Goal: Task Accomplishment & Management: Complete application form

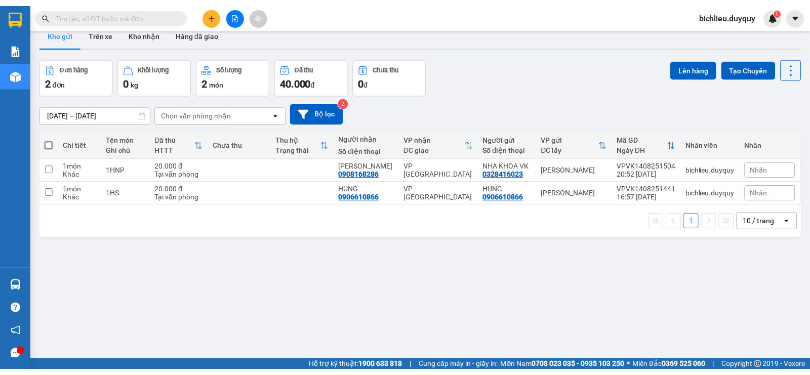
scroll to position [47, 0]
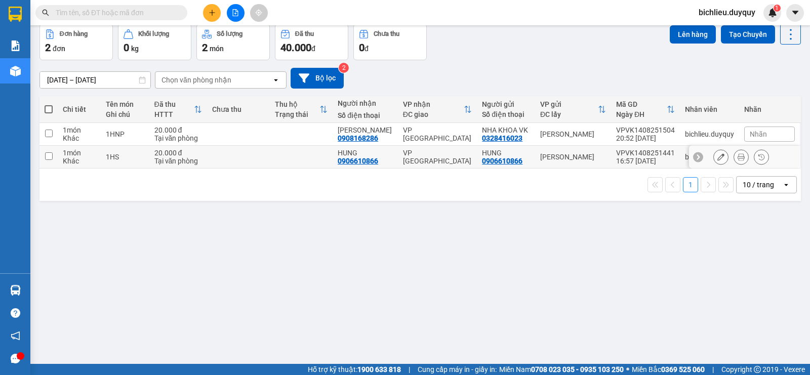
click at [48, 154] on input "checkbox" at bounding box center [49, 156] width 8 height 8
checkbox input "true"
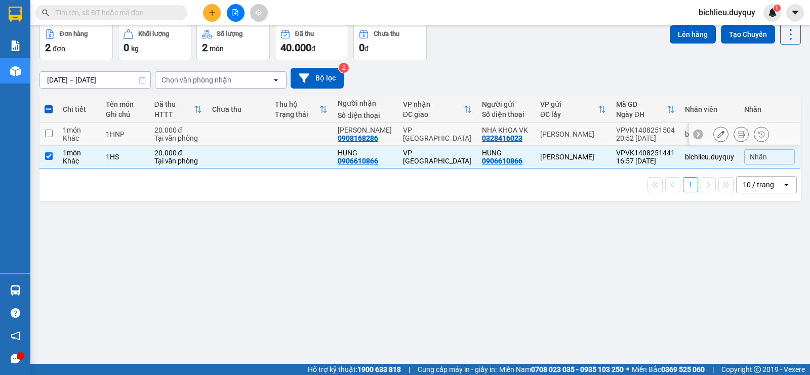
click at [51, 134] on input "checkbox" at bounding box center [49, 134] width 8 height 8
checkbox input "true"
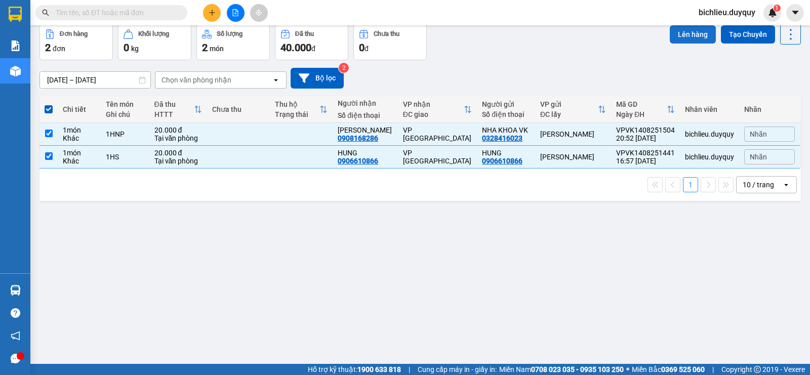
click at [671, 35] on button "Lên hàng" at bounding box center [693, 34] width 46 height 18
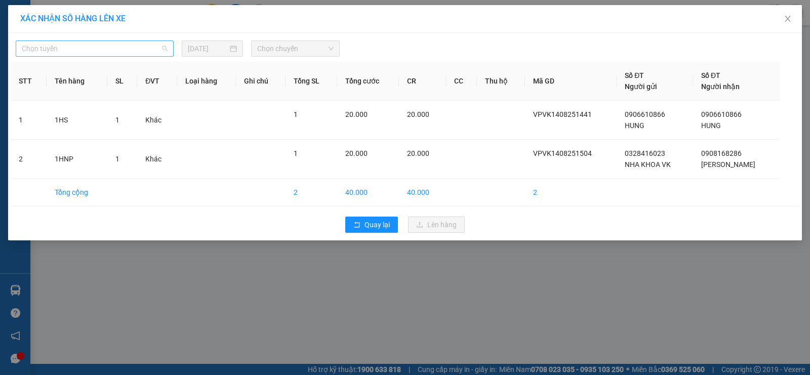
click at [73, 45] on span "Chọn tuyến" at bounding box center [95, 48] width 146 height 15
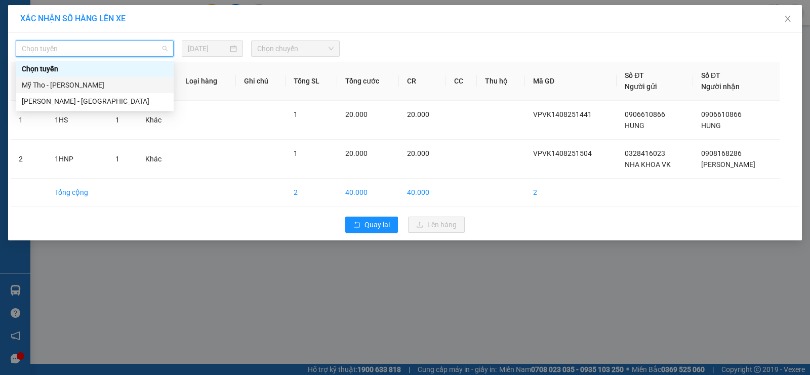
click at [86, 88] on div "Mỹ Tho - [PERSON_NAME]" at bounding box center [95, 84] width 146 height 11
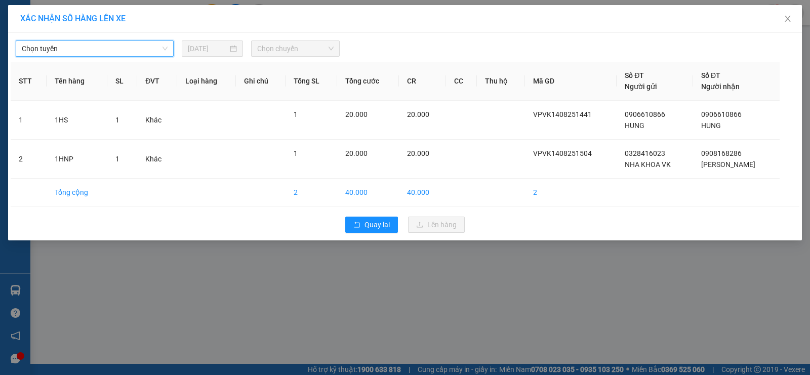
click at [315, 49] on span "Chọn chuyến" at bounding box center [295, 48] width 76 height 15
click at [301, 46] on span "Chọn chuyến" at bounding box center [295, 48] width 76 height 15
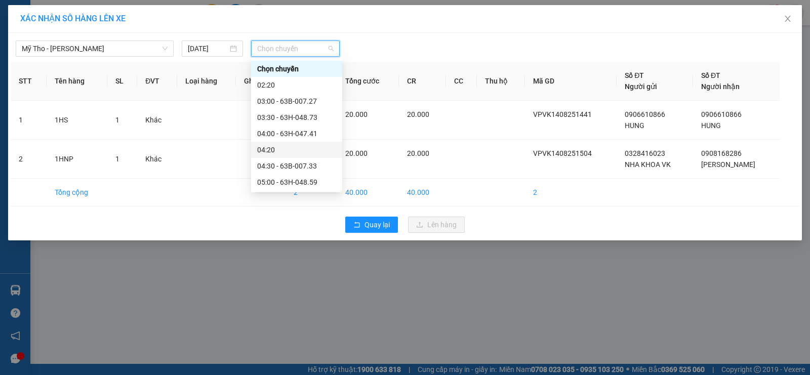
click at [262, 150] on div "04:20" at bounding box center [296, 149] width 79 height 11
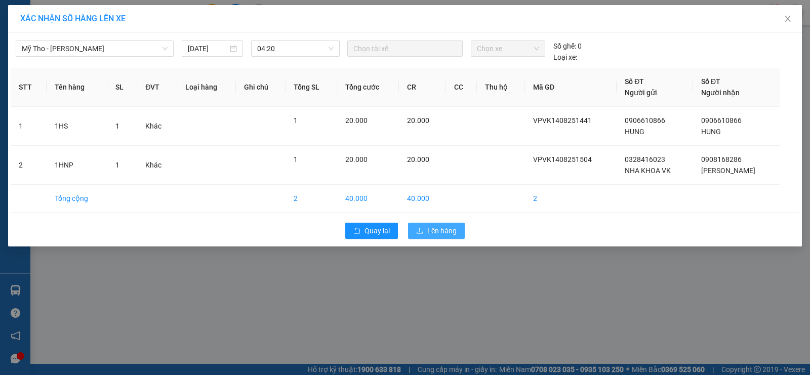
click at [440, 231] on span "Lên hàng" at bounding box center [441, 230] width 29 height 11
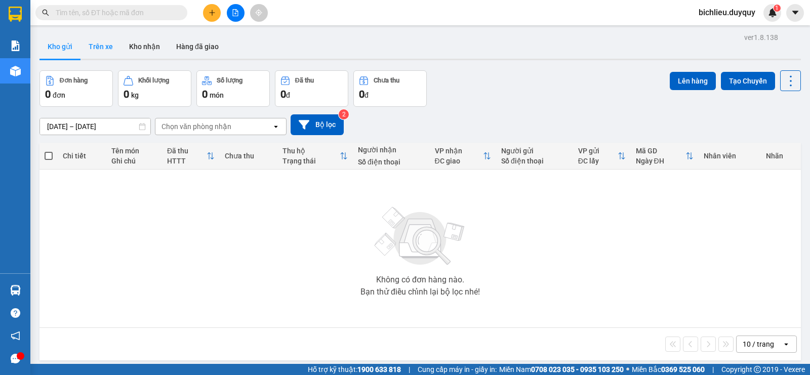
click at [99, 44] on button "Trên xe" at bounding box center [101, 46] width 41 height 24
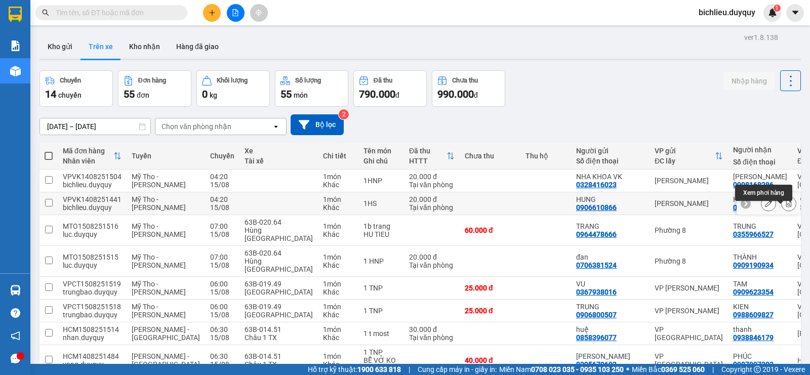
click at [785, 207] on icon at bounding box center [788, 203] width 7 height 7
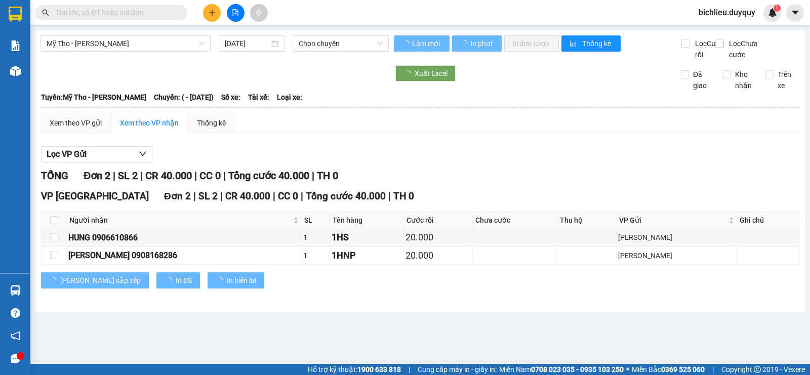
type input "[DATE]"
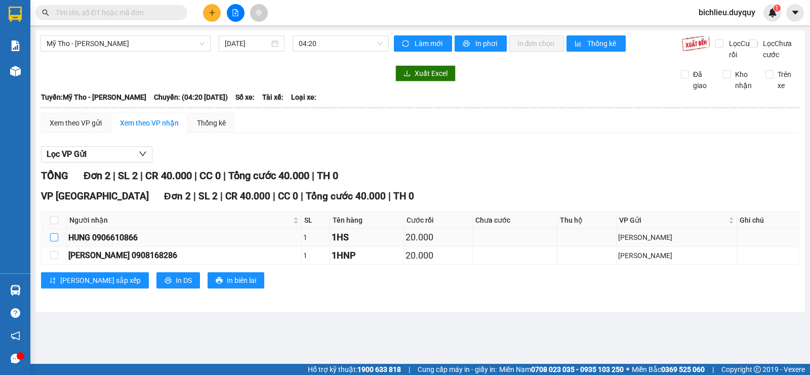
click at [52, 242] on input "checkbox" at bounding box center [54, 237] width 8 height 8
checkbox input "true"
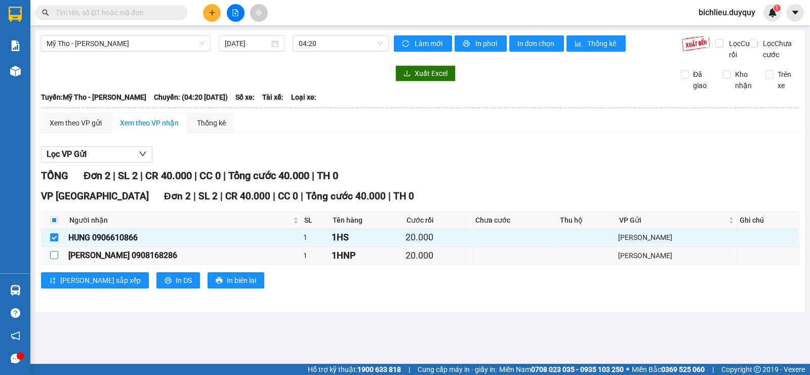
click at [53, 259] on input "checkbox" at bounding box center [54, 255] width 8 height 8
checkbox input "true"
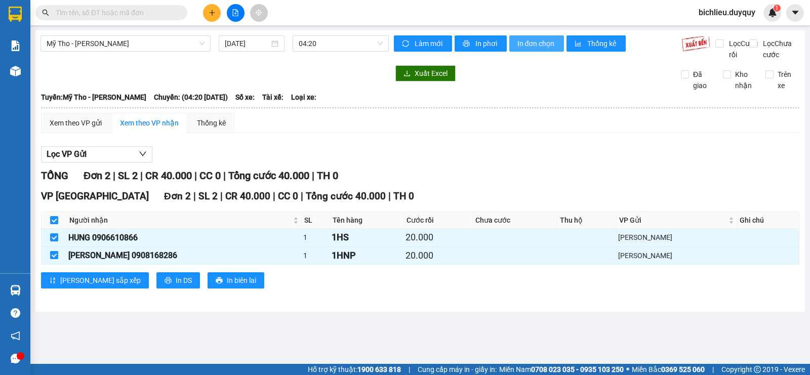
click at [545, 47] on span "In đơn chọn" at bounding box center [536, 43] width 39 height 11
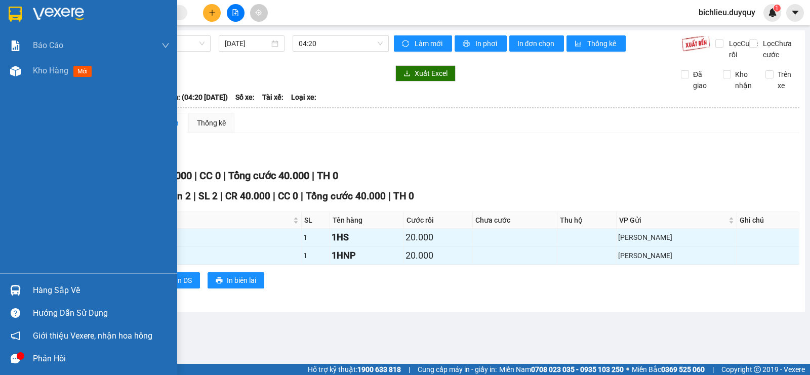
click at [10, 17] on img at bounding box center [15, 14] width 13 height 15
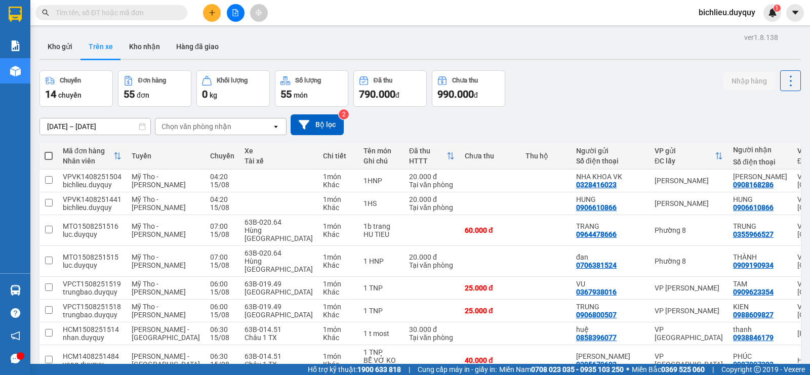
click at [230, 122] on div "Chọn văn phòng nhận" at bounding box center [197, 127] width 70 height 10
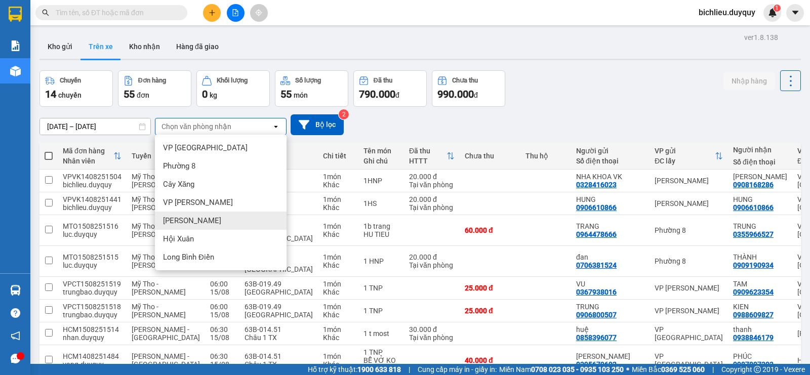
click at [192, 219] on span "[PERSON_NAME]" at bounding box center [192, 221] width 58 height 10
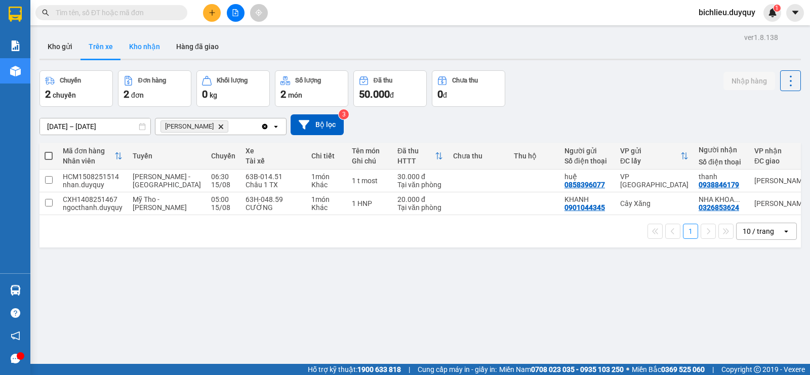
click at [143, 51] on button "Kho nhận" at bounding box center [144, 46] width 47 height 24
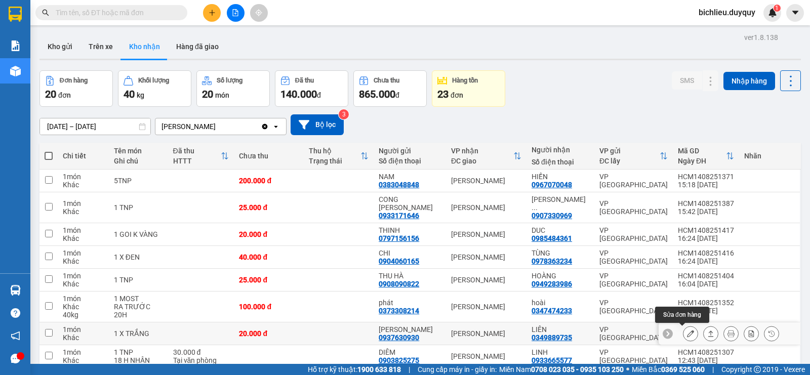
click at [684, 336] on button at bounding box center [691, 334] width 14 height 18
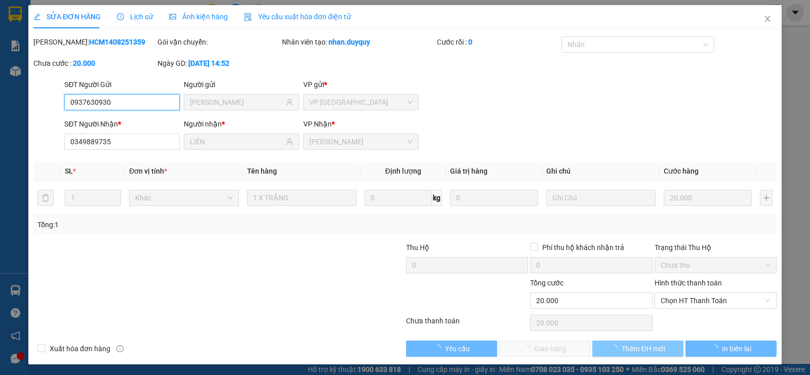
type input "0937630930"
type input "[PERSON_NAME]"
type input "0349889735"
type input "LIÊN"
type input "20.000"
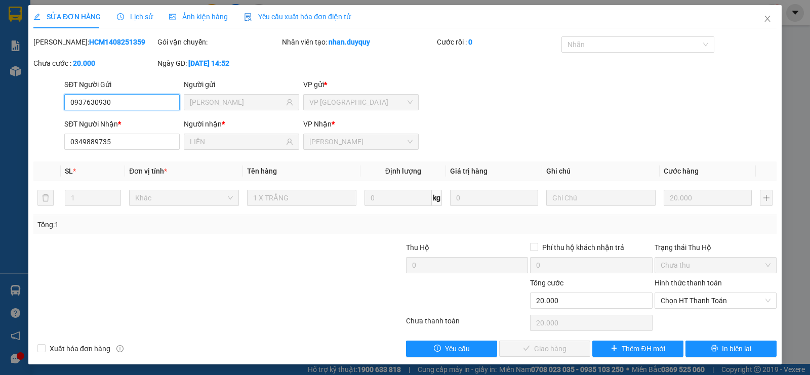
drag, startPoint x: 679, startPoint y: 304, endPoint x: 676, endPoint y: 313, distance: 9.8
click at [678, 307] on span "Chọn HT Thanh Toán" at bounding box center [716, 300] width 110 height 15
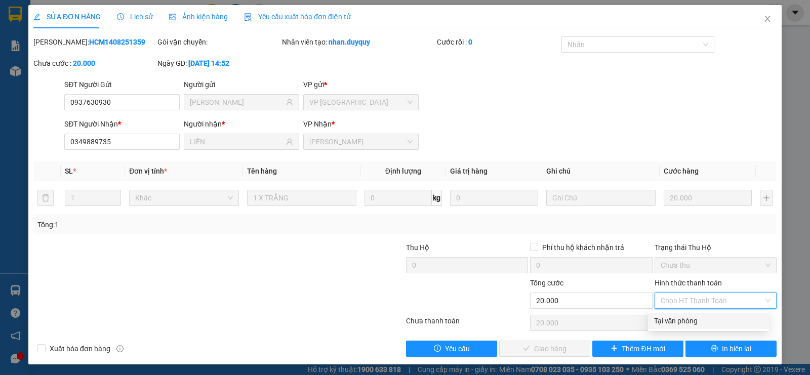
drag, startPoint x: 671, startPoint y: 326, endPoint x: 659, endPoint y: 340, distance: 18.3
click at [670, 328] on div "Tại văn phòng" at bounding box center [708, 321] width 121 height 16
type input "0"
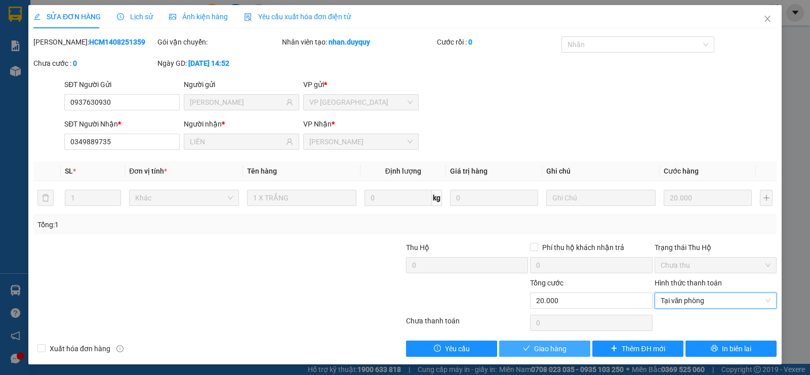
click at [552, 349] on span "Giao hàng" at bounding box center [550, 348] width 32 height 11
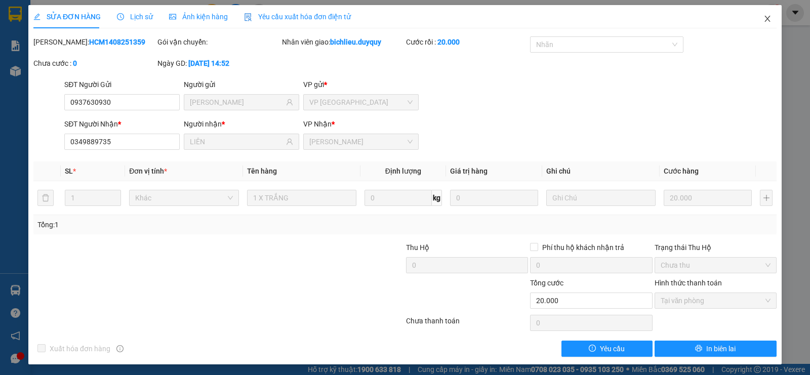
drag, startPoint x: 759, startPoint y: 20, endPoint x: 764, endPoint y: 25, distance: 6.5
click at [765, 20] on icon "close" at bounding box center [768, 19] width 6 height 6
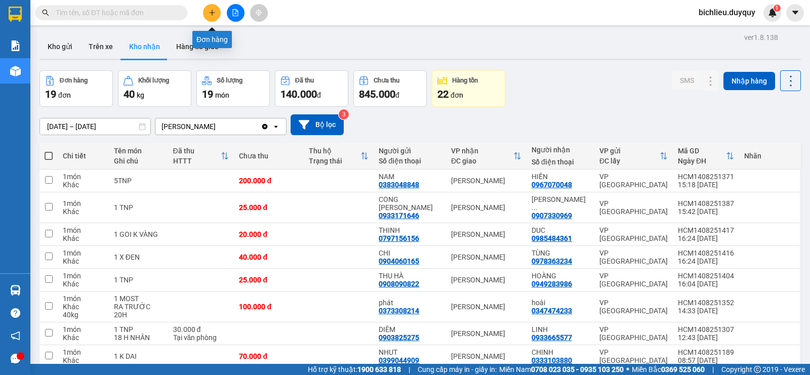
click at [211, 15] on icon "plus" at bounding box center [212, 12] width 7 height 7
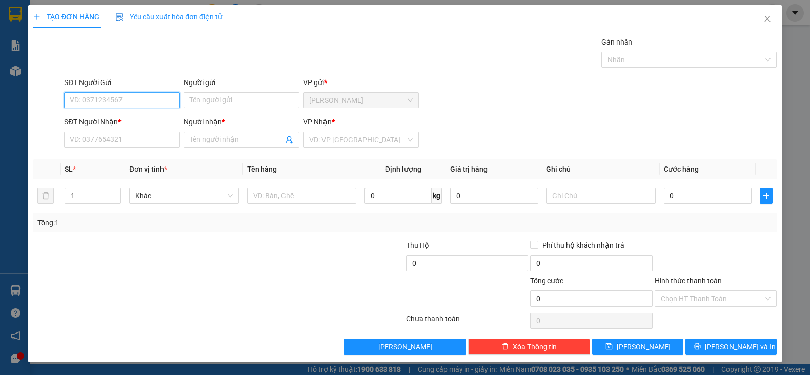
click at [77, 97] on input "SĐT Người Gửi" at bounding box center [121, 100] width 115 height 16
type input "0708939779"
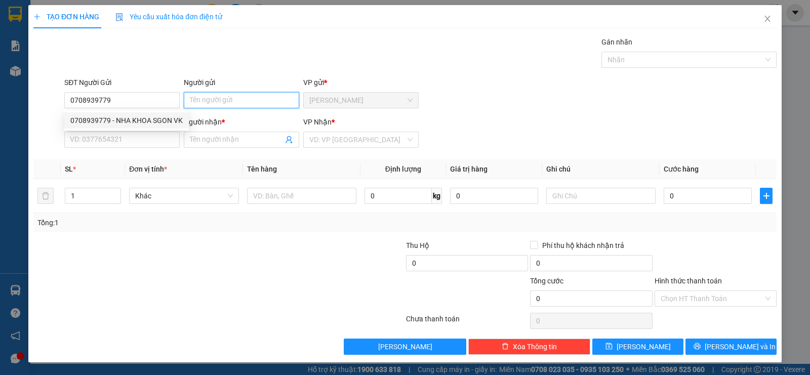
click at [198, 96] on input "Người gửi" at bounding box center [241, 100] width 115 height 16
type input "nha khoa sg.26"
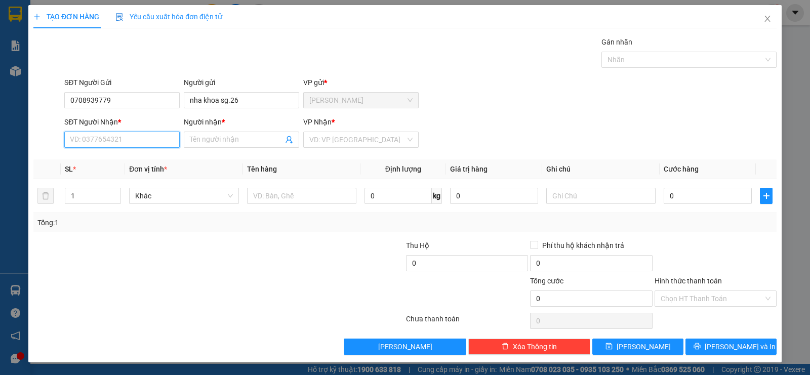
click at [109, 140] on input "SĐT Người Nhận *" at bounding box center [121, 140] width 115 height 16
type input "0976297179"
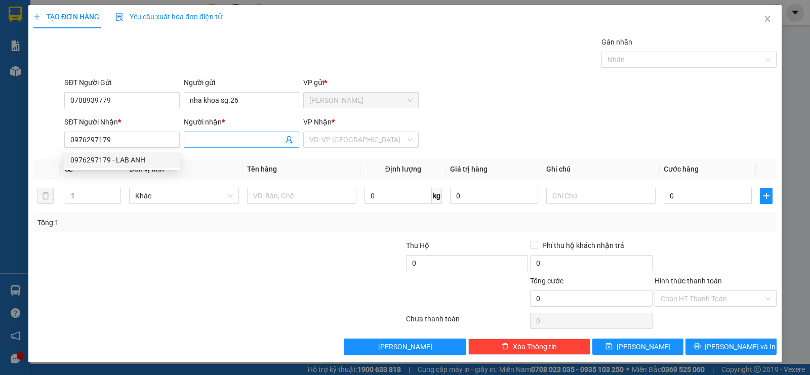
click at [197, 137] on input "Người nhận *" at bounding box center [236, 139] width 93 height 11
click at [323, 132] on div "VD: VP [GEOGRAPHIC_DATA]" at bounding box center [360, 140] width 115 height 16
type input "LABANH"
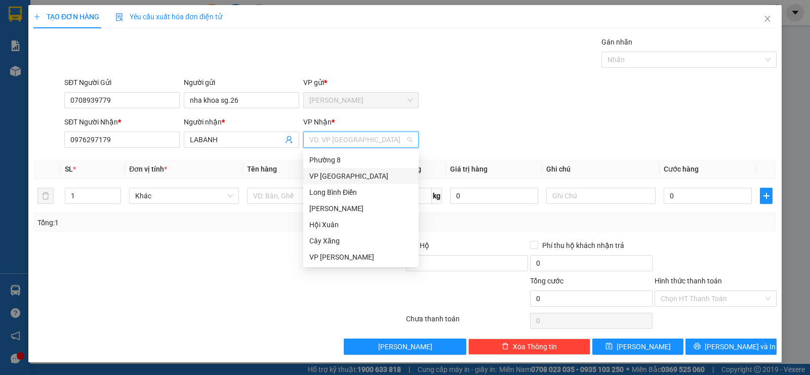
click at [328, 178] on div "VP [GEOGRAPHIC_DATA]" at bounding box center [360, 176] width 103 height 11
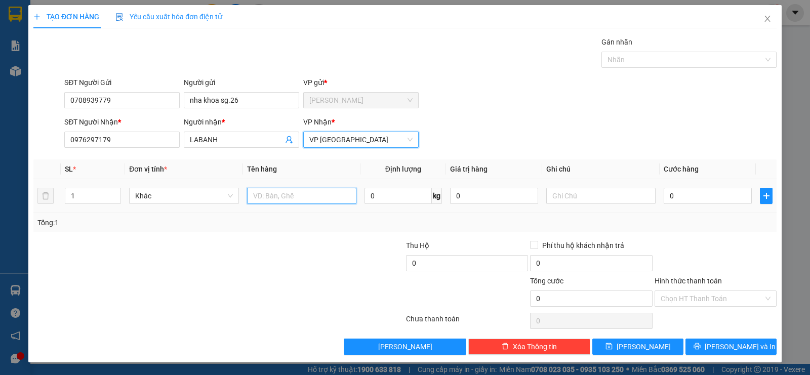
click at [273, 198] on input "text" at bounding box center [301, 196] width 109 height 16
type input "1HNP"
click at [688, 202] on input "0" at bounding box center [708, 196] width 88 height 16
type input "2"
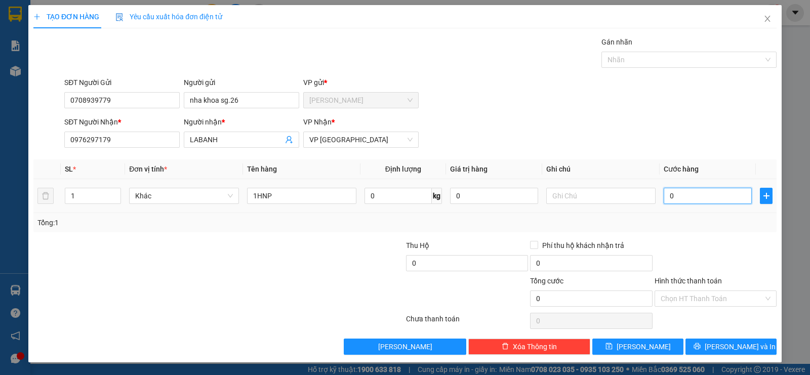
type input "2"
type input "20"
type input "200"
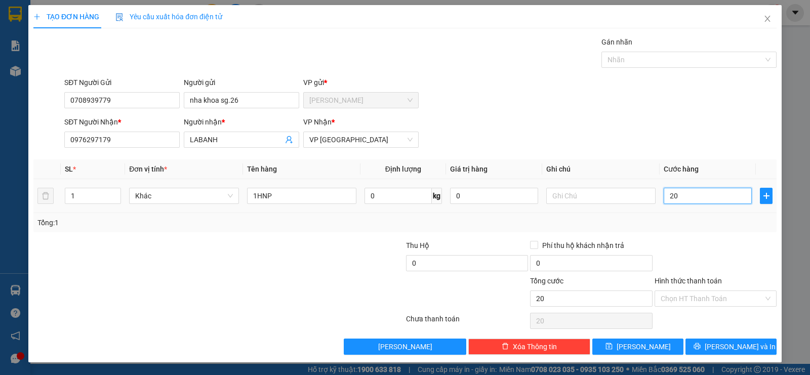
type input "200"
type input "20.000"
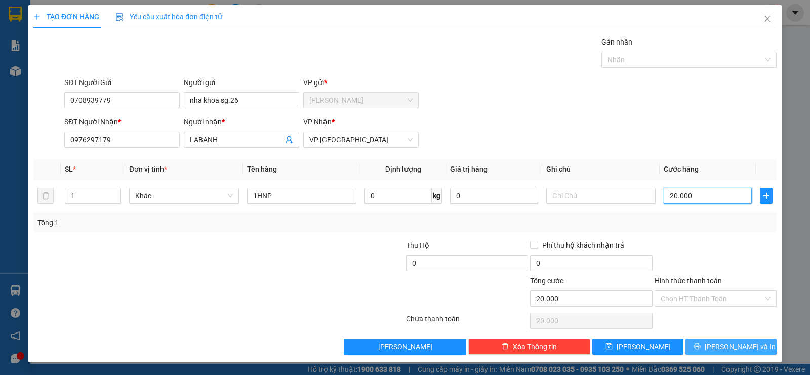
type input "20.000"
click at [726, 341] on span "[PERSON_NAME] và In" at bounding box center [740, 346] width 71 height 11
click at [723, 346] on span "[PERSON_NAME] và In" at bounding box center [740, 346] width 71 height 11
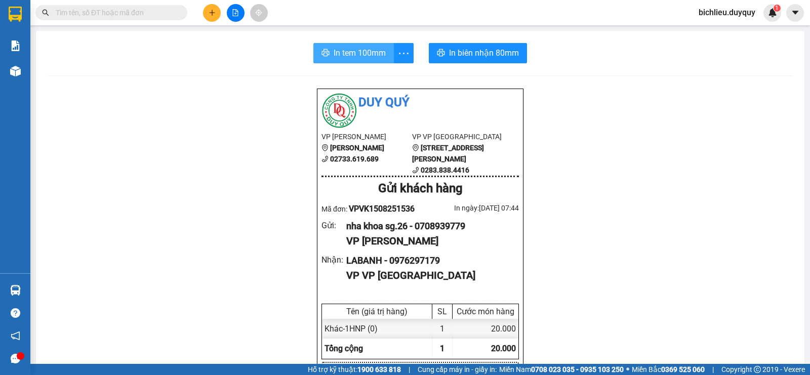
click at [346, 55] on span "In tem 100mm" at bounding box center [360, 53] width 52 height 13
click at [358, 52] on span "In tem 100mm" at bounding box center [360, 53] width 52 height 13
click at [347, 54] on span "In tem 100mm" at bounding box center [360, 53] width 52 height 13
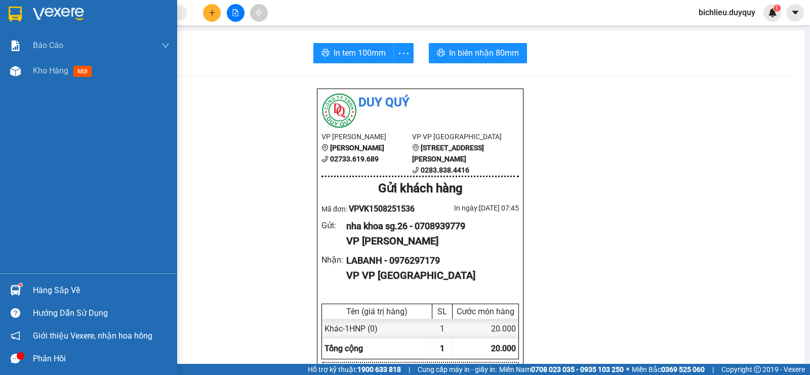
click at [11, 9] on img at bounding box center [15, 14] width 13 height 15
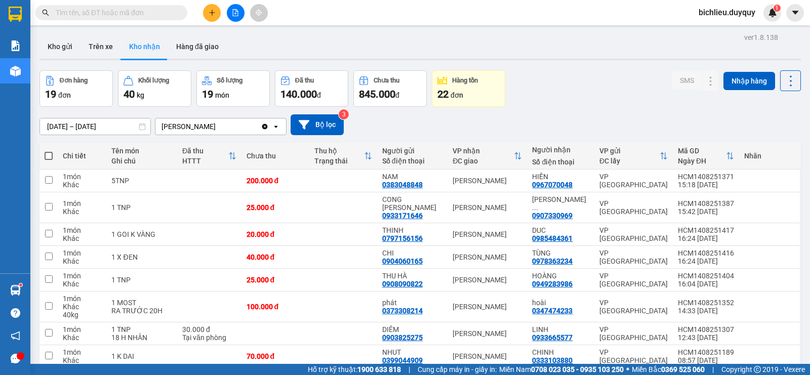
click at [62, 18] on input "text" at bounding box center [115, 12] width 119 height 11
type input "6"
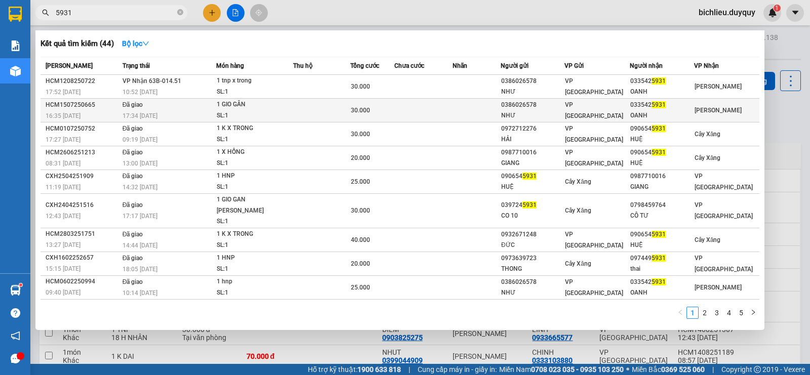
type input "5931"
click at [690, 112] on div "OANH" at bounding box center [661, 115] width 63 height 11
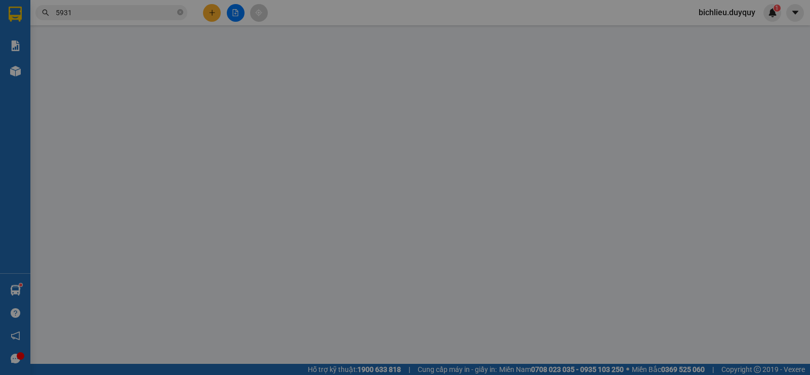
type input "0386026578"
type input "NHƯ"
type input "0335425931"
type input "OANH"
type input "30.000"
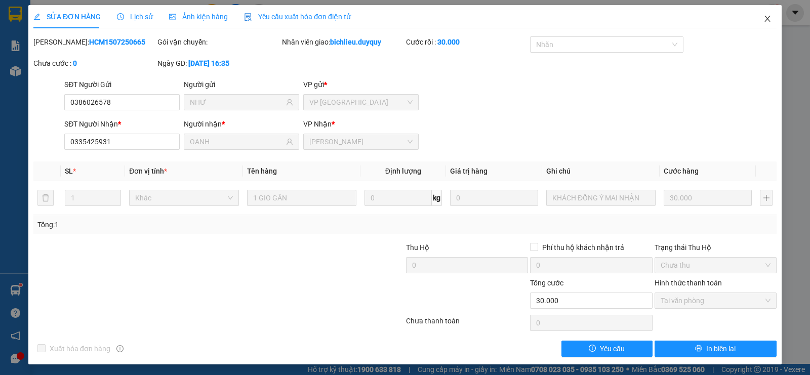
click at [764, 19] on icon "close" at bounding box center [768, 19] width 8 height 8
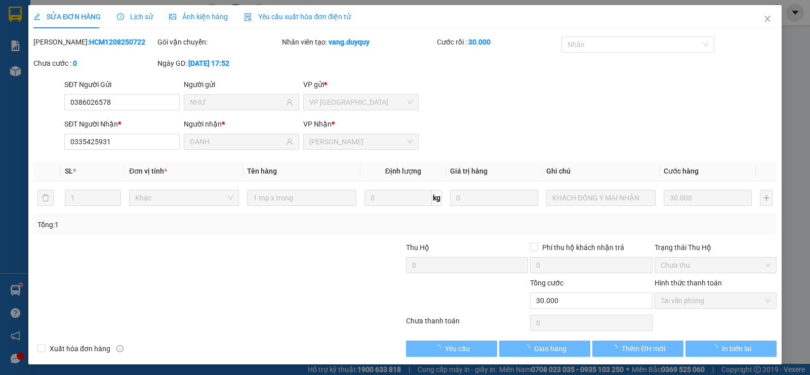
type input "0386026578"
type input "NHƯ"
type input "0335425931"
type input "OANH"
type input "30.000"
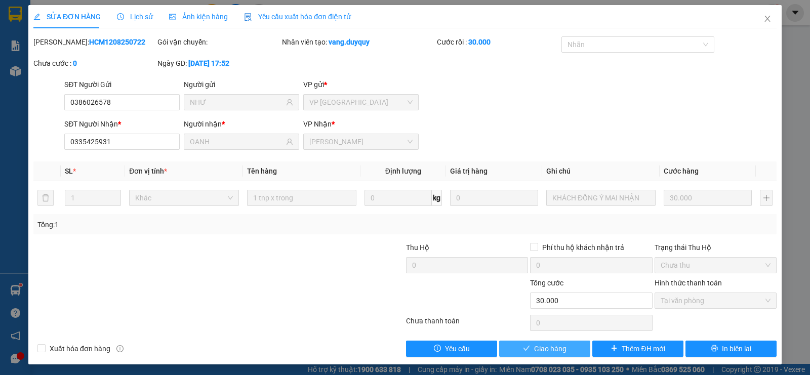
click at [544, 351] on span "Giao hàng" at bounding box center [550, 348] width 32 height 11
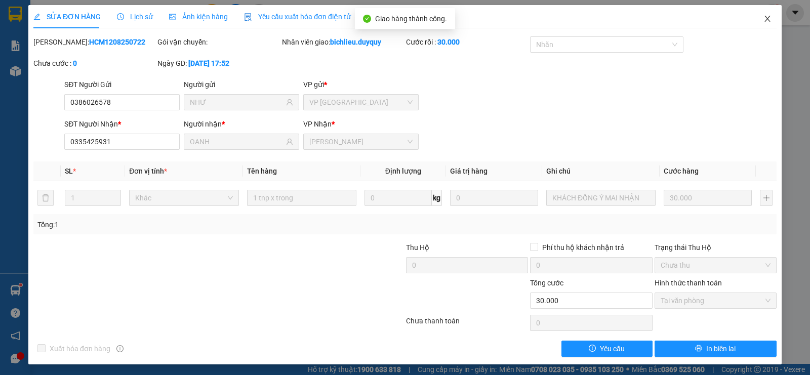
click at [757, 24] on span "Close" at bounding box center [767, 19] width 28 height 28
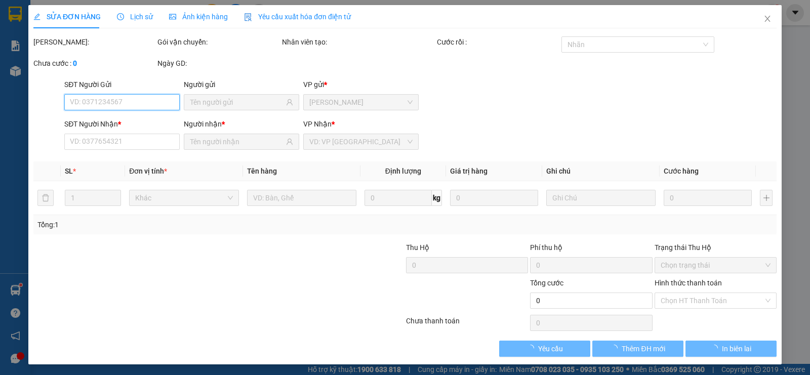
type input "0913889566"
type input "LONG"
type input "0355126309"
type input "TRƯƠNG"
type input "120.000"
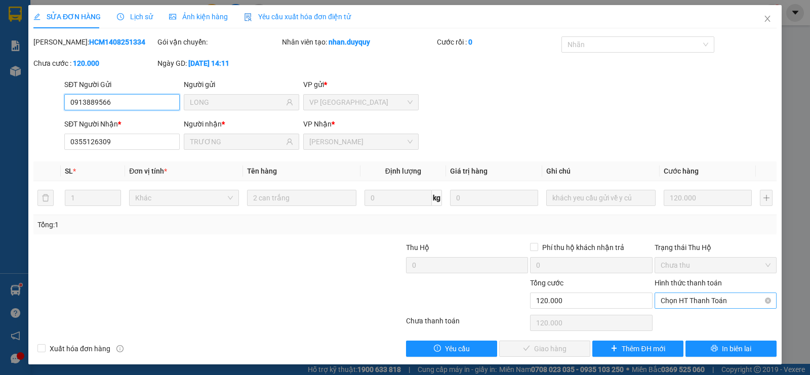
click at [681, 297] on span "Chọn HT Thanh Toán" at bounding box center [716, 300] width 110 height 15
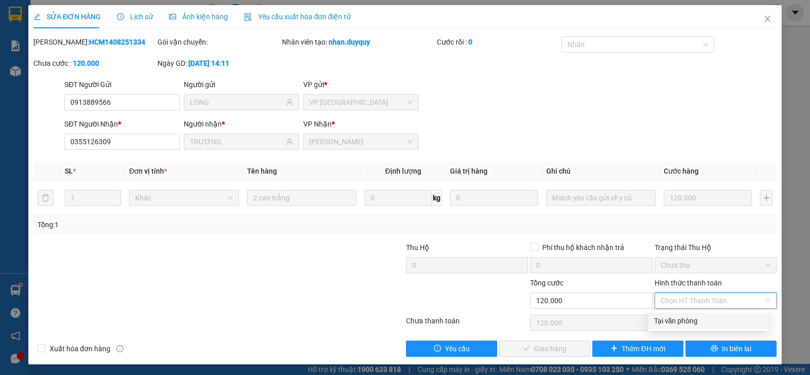
drag, startPoint x: 668, startPoint y: 320, endPoint x: 658, endPoint y: 322, distance: 10.8
click at [668, 320] on div "Tại văn phòng" at bounding box center [708, 320] width 109 height 11
type input "0"
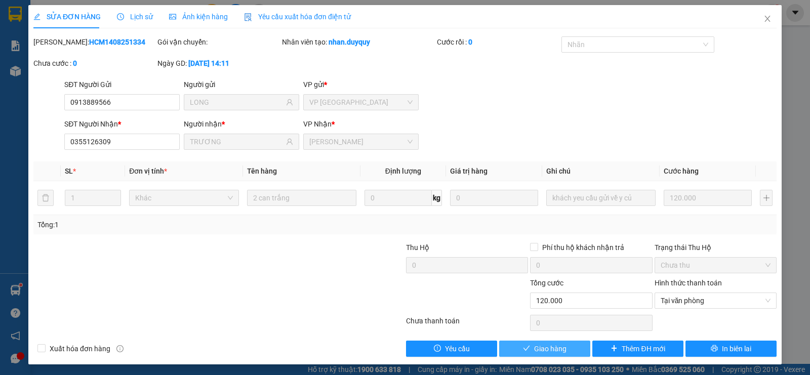
click at [539, 350] on span "Giao hàng" at bounding box center [550, 348] width 32 height 11
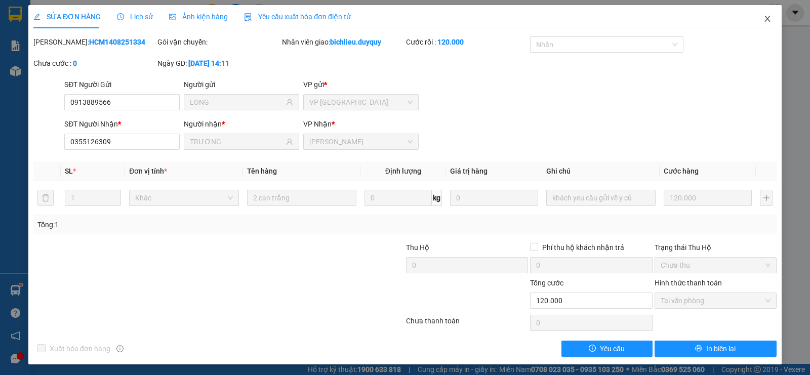
click at [765, 18] on icon "close" at bounding box center [768, 19] width 6 height 6
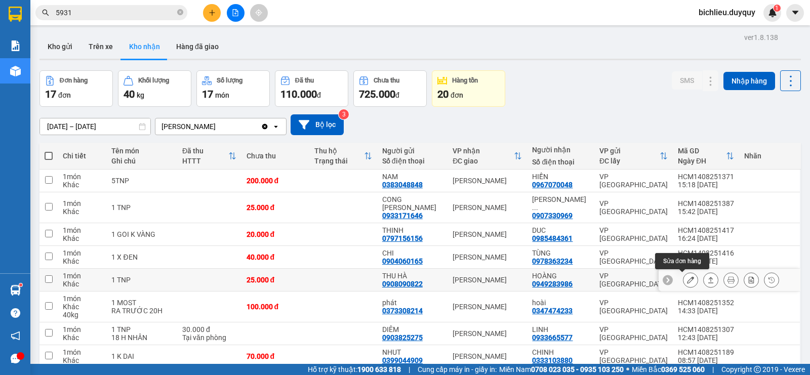
click at [687, 279] on icon at bounding box center [690, 279] width 7 height 7
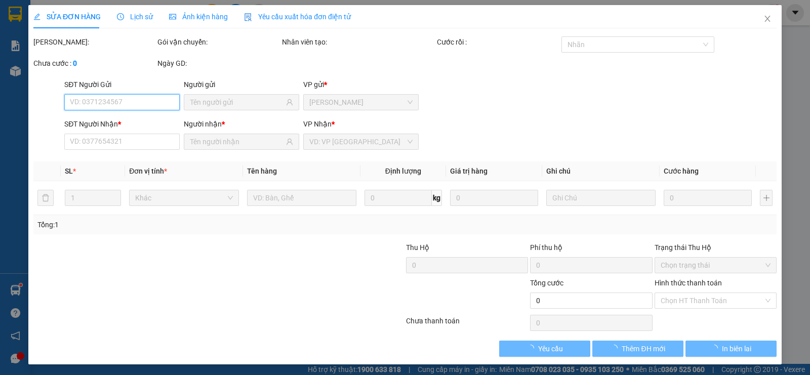
type input "0908090822"
type input "THU HÀ"
type input "0949283986"
type input "HOÀNG"
type input "25.000"
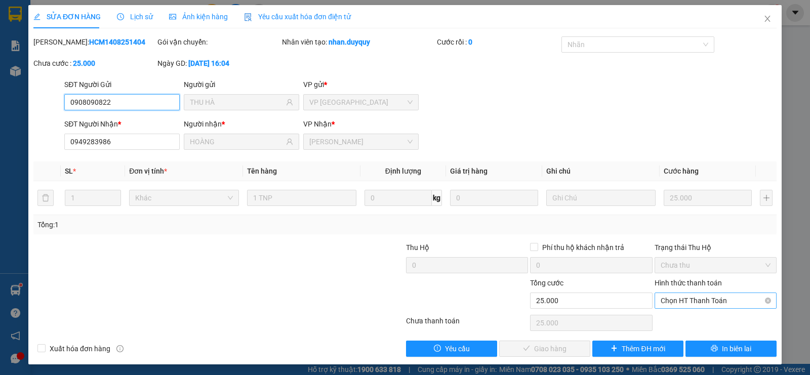
click at [666, 300] on span "Chọn HT Thanh Toán" at bounding box center [716, 300] width 110 height 15
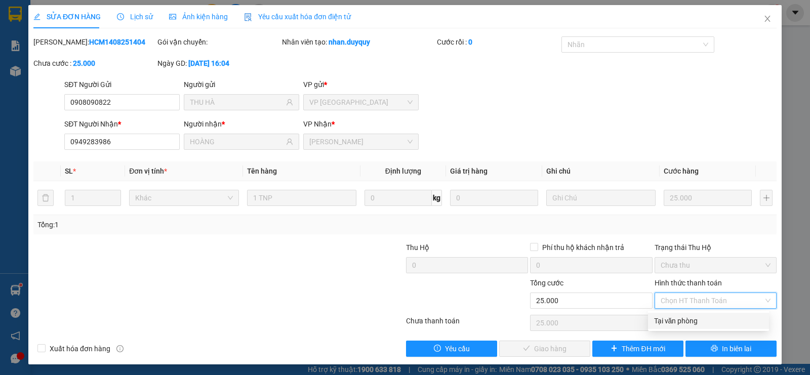
click at [663, 320] on div "Tại văn phòng" at bounding box center [708, 320] width 109 height 11
type input "0"
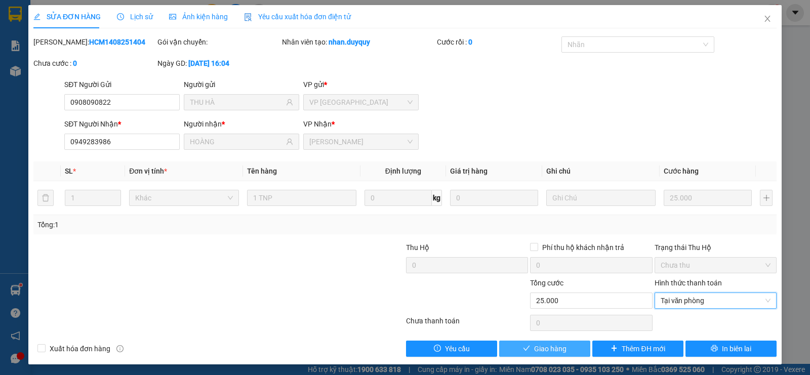
click at [535, 353] on span "Giao hàng" at bounding box center [550, 348] width 32 height 11
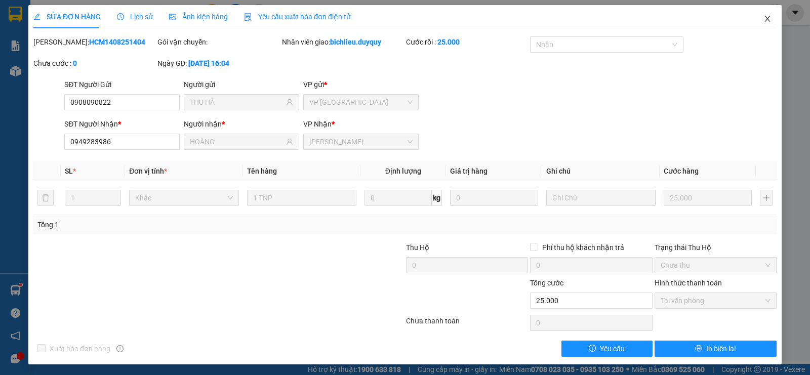
click at [764, 22] on icon "close" at bounding box center [768, 19] width 8 height 8
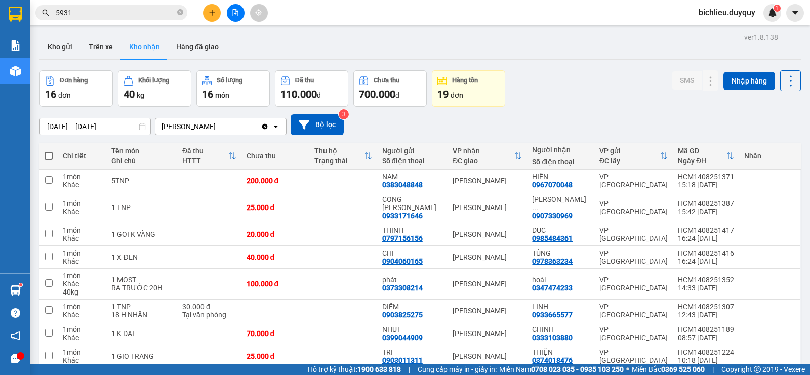
click at [91, 11] on input "5931" at bounding box center [115, 12] width 119 height 11
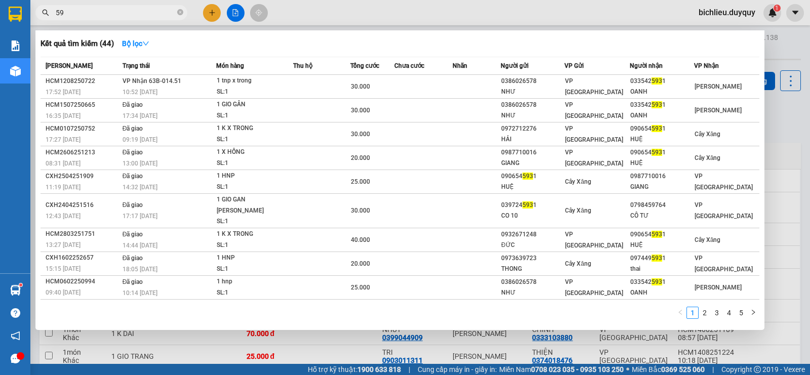
type input "5"
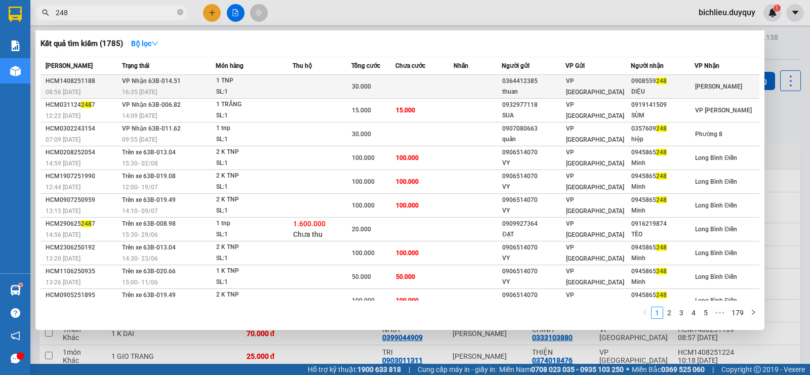
type input "248"
click at [700, 84] on span "[PERSON_NAME]" at bounding box center [718, 86] width 47 height 7
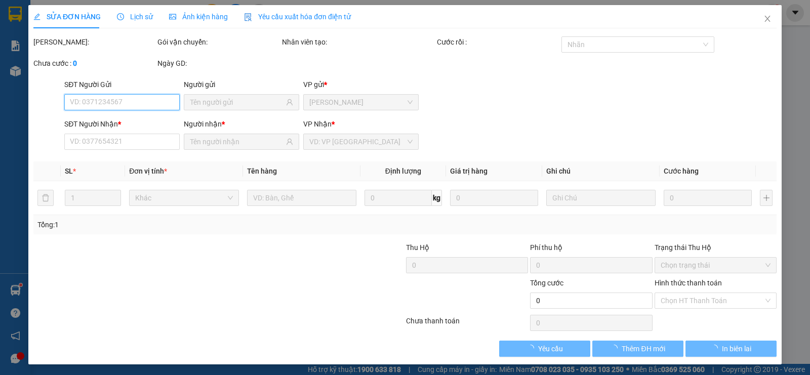
type input "0364412385"
type input "thuan"
type input "0908559248"
type input "DIỆU"
type input "30.000"
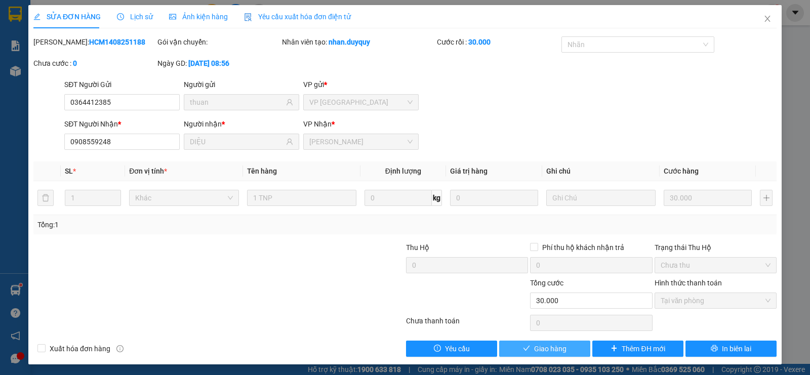
click at [535, 347] on span "Giao hàng" at bounding box center [550, 348] width 32 height 11
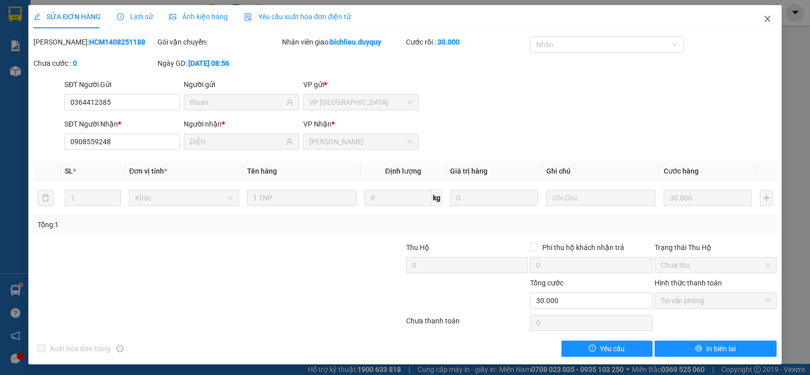
click at [764, 19] on icon "close" at bounding box center [768, 19] width 8 height 8
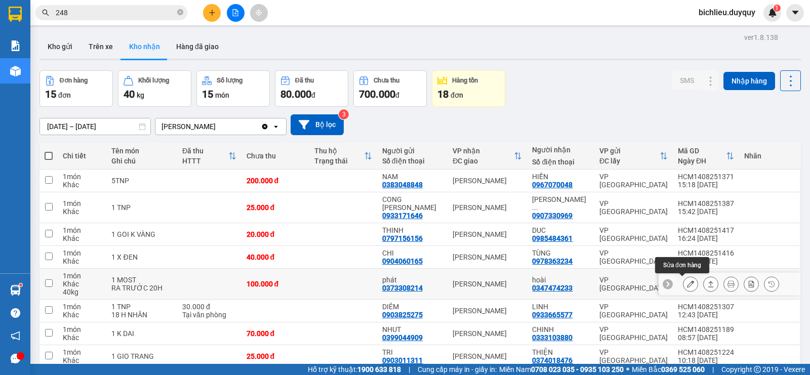
click at [687, 285] on icon at bounding box center [690, 284] width 7 height 7
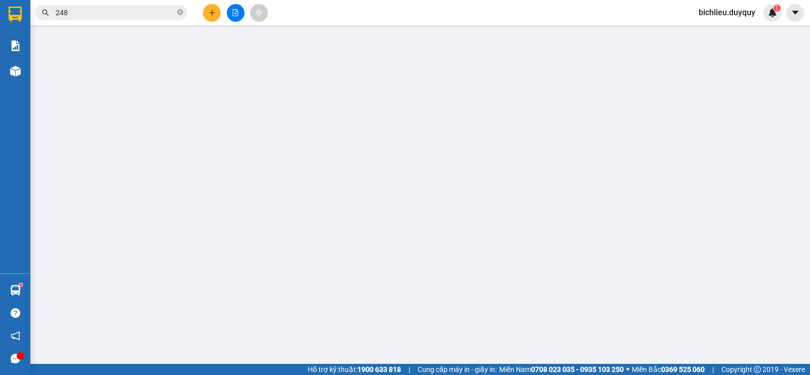
type input "0373308214"
type input "phát"
type input "0347474233"
type input "hoài"
type input "100.000"
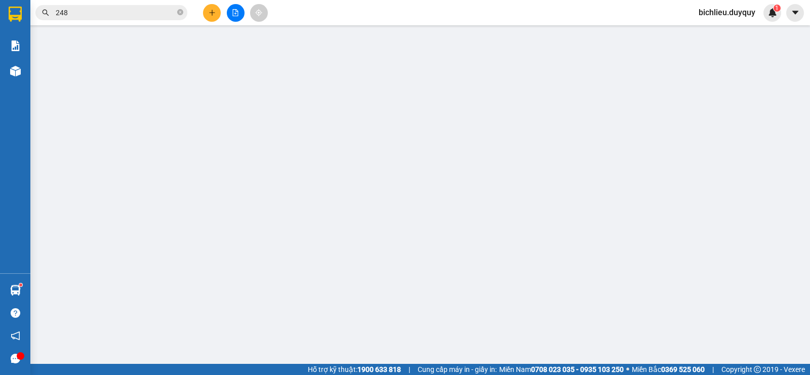
type input "100.000"
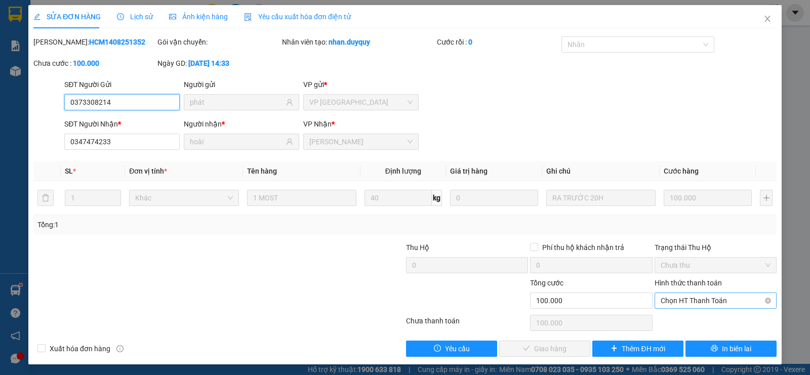
click at [678, 300] on span "Chọn HT Thanh Toán" at bounding box center [716, 300] width 110 height 15
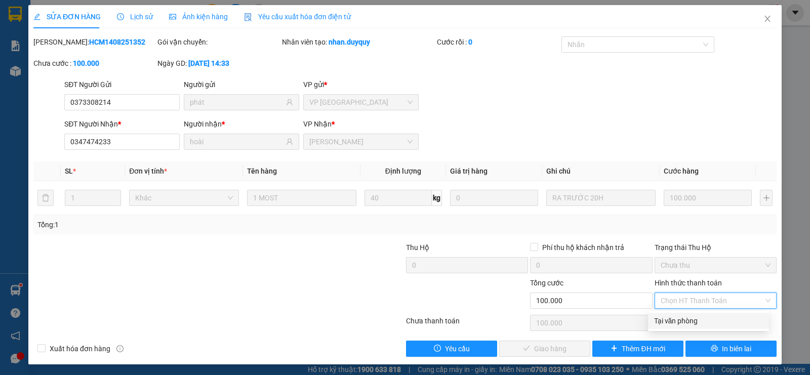
click at [673, 328] on div "Tại văn phòng" at bounding box center [708, 321] width 121 height 16
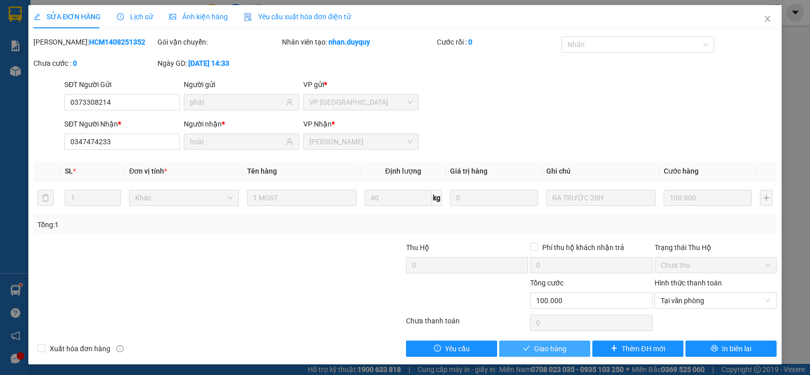
click at [540, 346] on span "Giao hàng" at bounding box center [550, 348] width 32 height 11
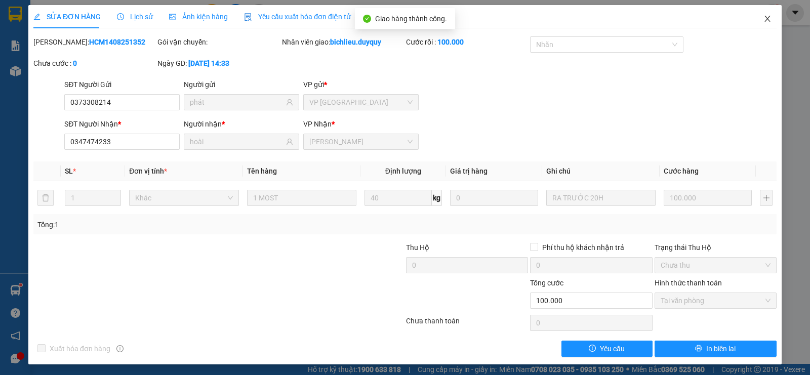
click at [760, 24] on span "Close" at bounding box center [767, 19] width 28 height 28
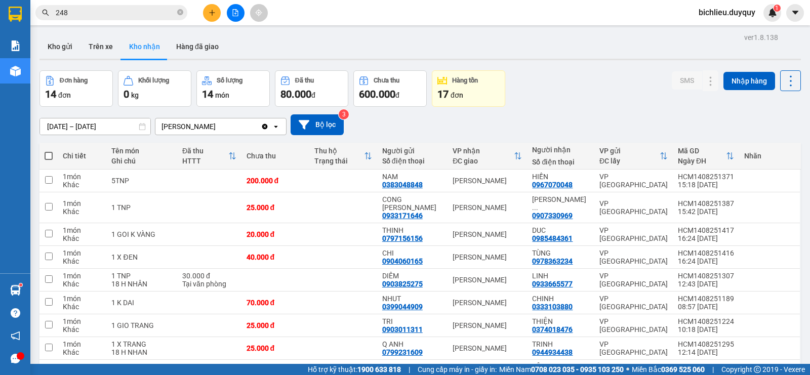
click at [53, 127] on input "[DATE] – [DATE]" at bounding box center [95, 126] width 110 height 16
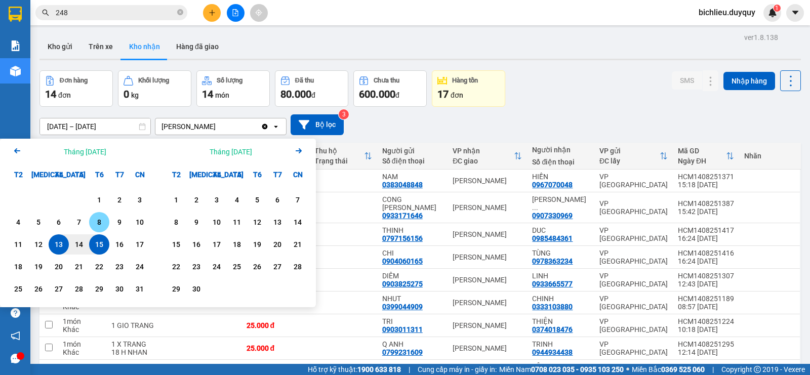
drag, startPoint x: 97, startPoint y: 220, endPoint x: 60, endPoint y: 248, distance: 46.3
click at [94, 221] on div "8" at bounding box center [99, 222] width 14 height 12
click at [99, 244] on div "15" at bounding box center [99, 244] width 14 height 12
type input "[DATE] – [DATE]"
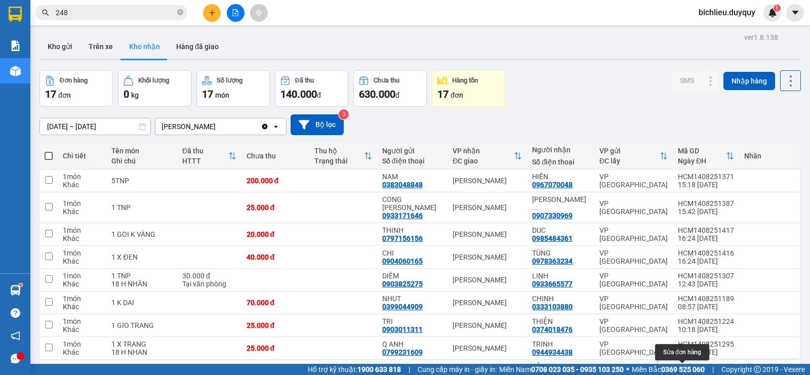
click at [689, 364] on div at bounding box center [690, 371] width 15 height 15
click at [687, 364] on icon at bounding box center [690, 371] width 7 height 7
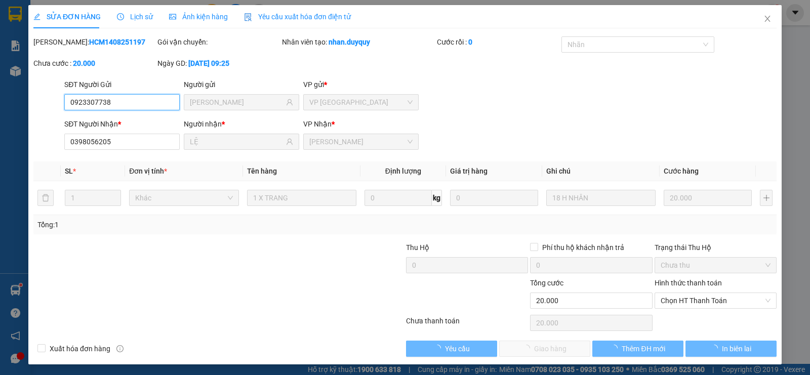
type input "0923307738"
type input "[PERSON_NAME]"
type input "0398056205"
type input "LỆ"
type input "20.000"
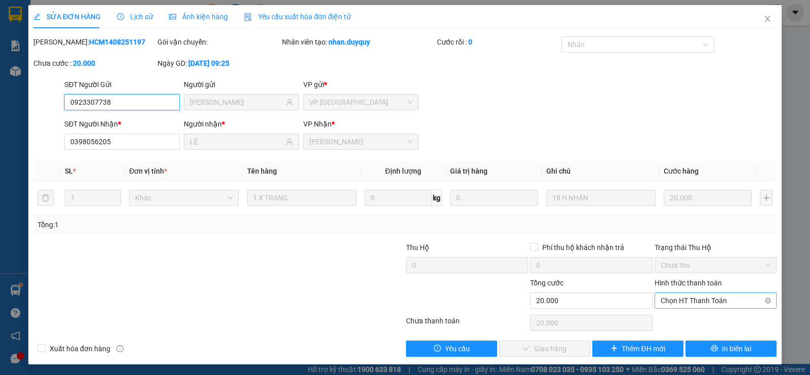
click at [684, 299] on span "Chọn HT Thanh Toán" at bounding box center [716, 300] width 110 height 15
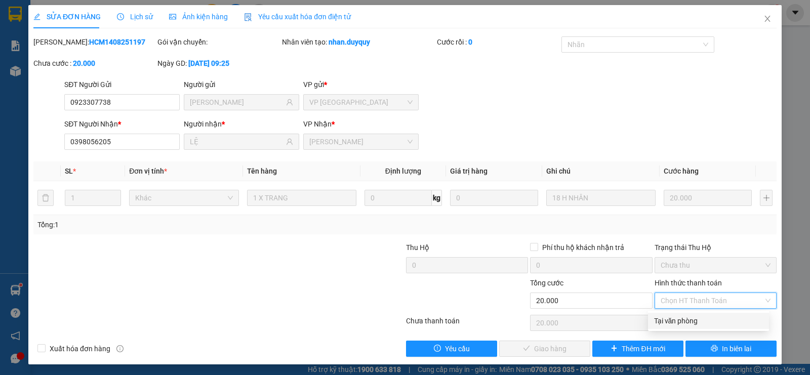
click at [667, 319] on div "Tại văn phòng" at bounding box center [708, 320] width 109 height 11
type input "0"
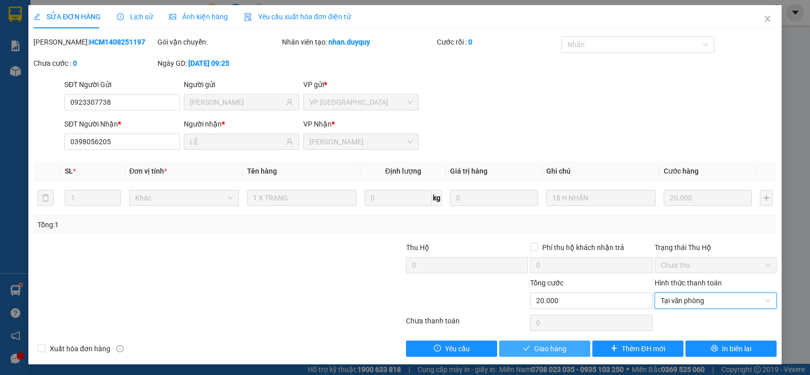
click at [545, 345] on span "Giao hàng" at bounding box center [550, 348] width 32 height 11
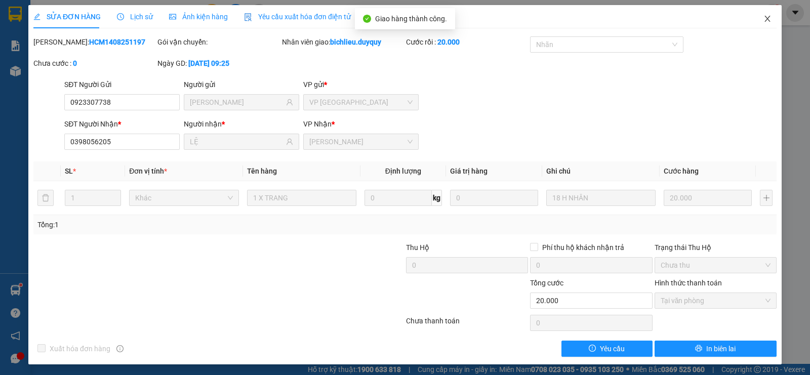
click at [756, 25] on span "Close" at bounding box center [767, 19] width 28 height 28
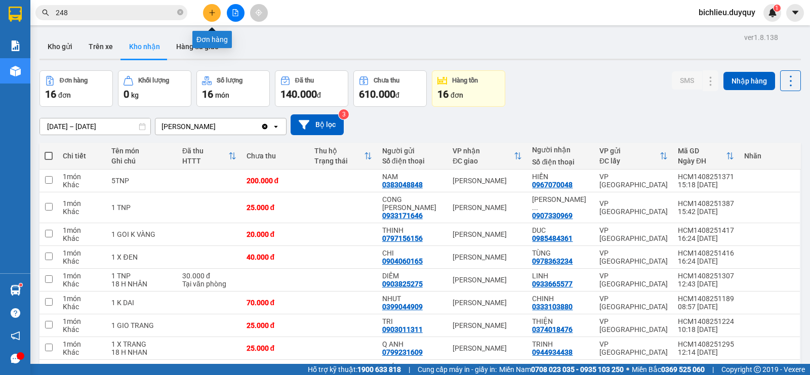
click at [209, 11] on icon "plus" at bounding box center [212, 12] width 7 height 7
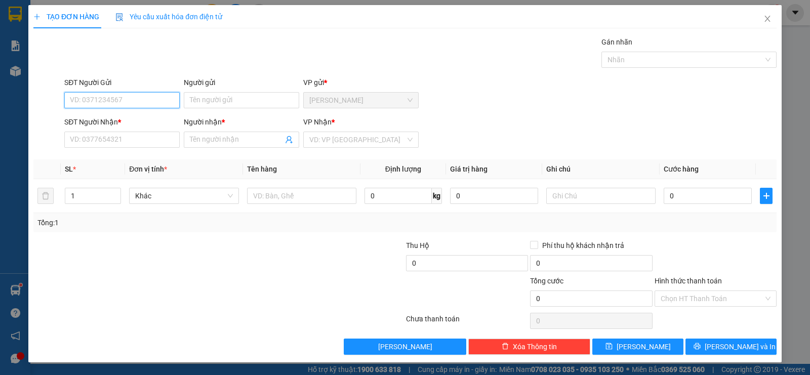
click at [92, 97] on input "SĐT Người Gửi" at bounding box center [121, 100] width 115 height 16
type input "0378838958"
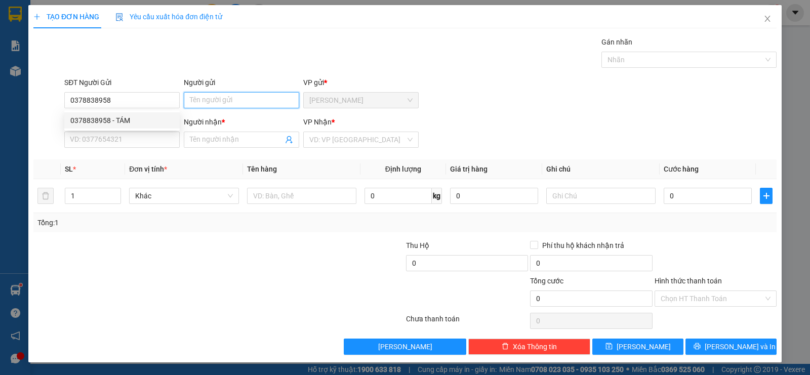
click at [193, 104] on input "Người gửi" at bounding box center [241, 100] width 115 height 16
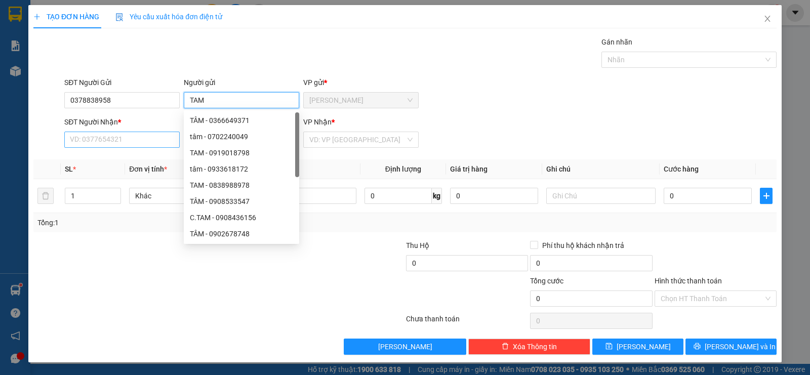
type input "TAM"
click at [84, 142] on input "SĐT Người Nhận *" at bounding box center [121, 140] width 115 height 16
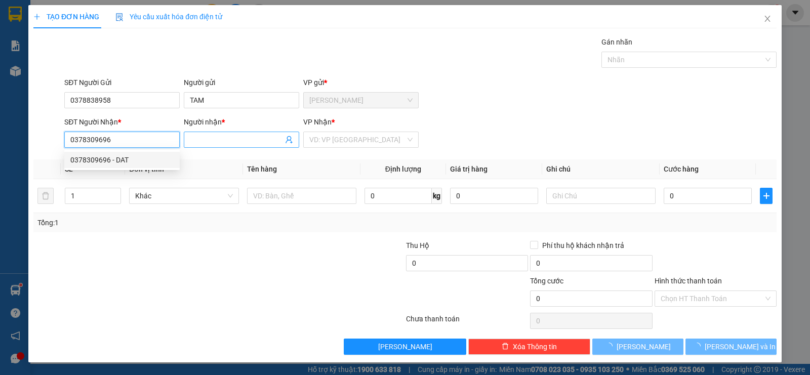
type input "0378309696"
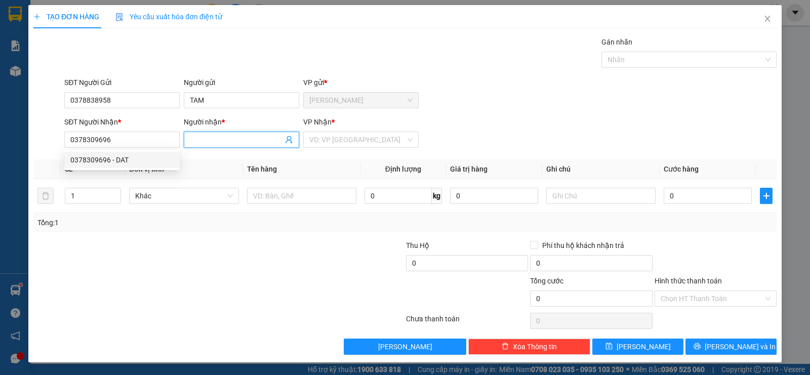
click at [194, 146] on span at bounding box center [241, 140] width 115 height 16
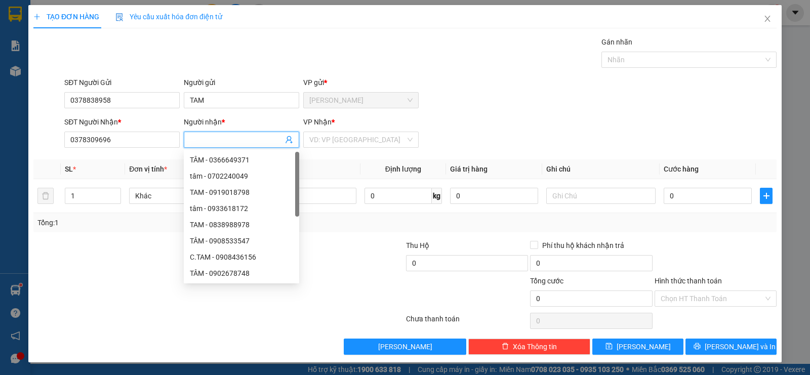
click at [193, 143] on input "Người nhận *" at bounding box center [236, 139] width 93 height 11
type input "DAT"
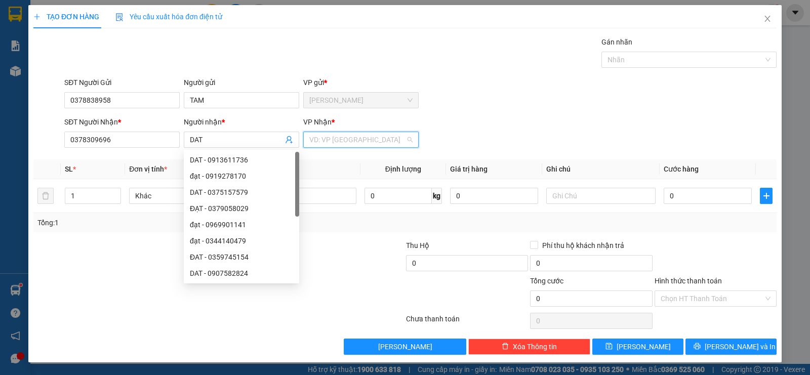
click at [328, 138] on input "search" at bounding box center [357, 139] width 96 height 15
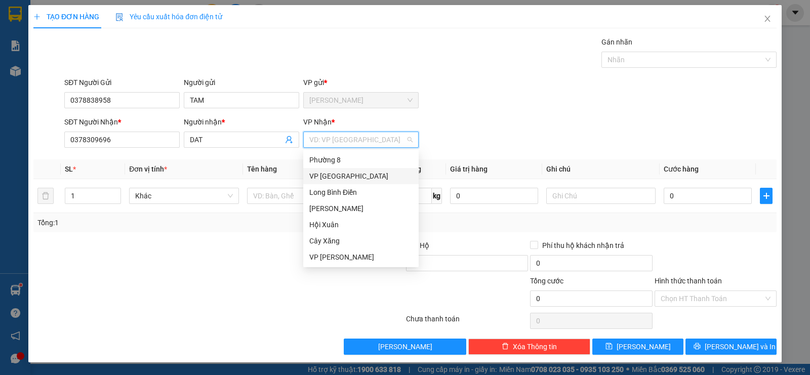
click at [325, 173] on div "VP [GEOGRAPHIC_DATA]" at bounding box center [360, 176] width 103 height 11
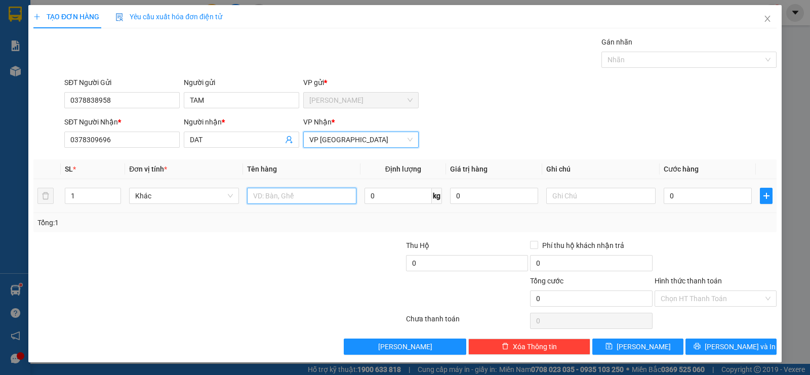
click at [279, 201] on input "text" at bounding box center [301, 196] width 109 height 16
type input "1TNP"
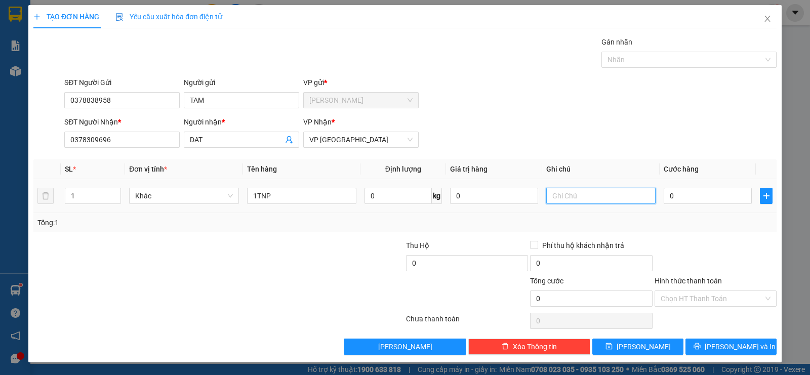
click at [552, 195] on input "text" at bounding box center [600, 196] width 109 height 16
type input "DO AN"
click at [692, 196] on input "0" at bounding box center [708, 196] width 88 height 16
type input "3"
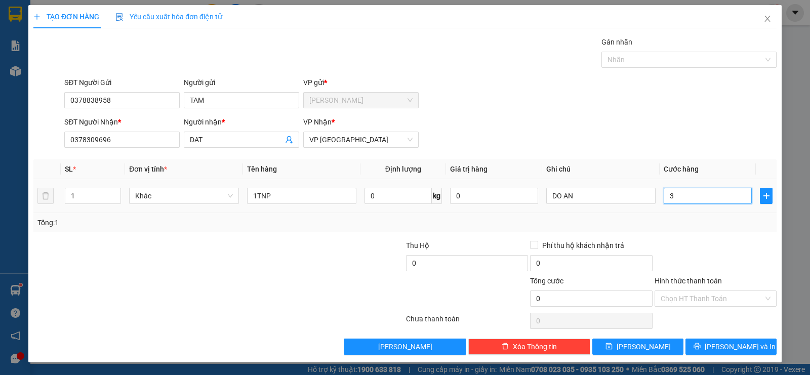
type input "3"
type input "30"
type input "300"
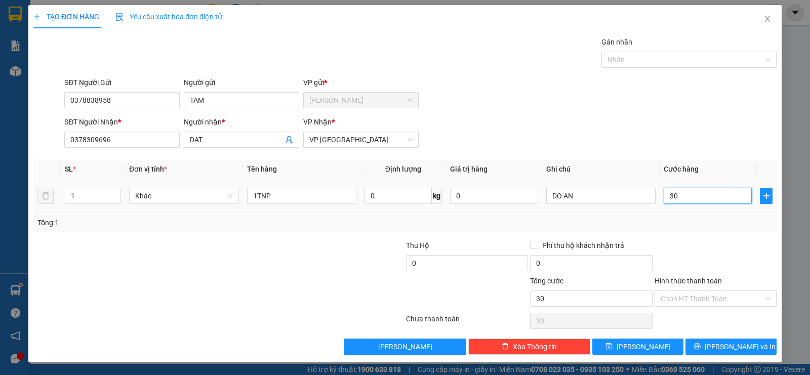
type input "300"
type input "3.000"
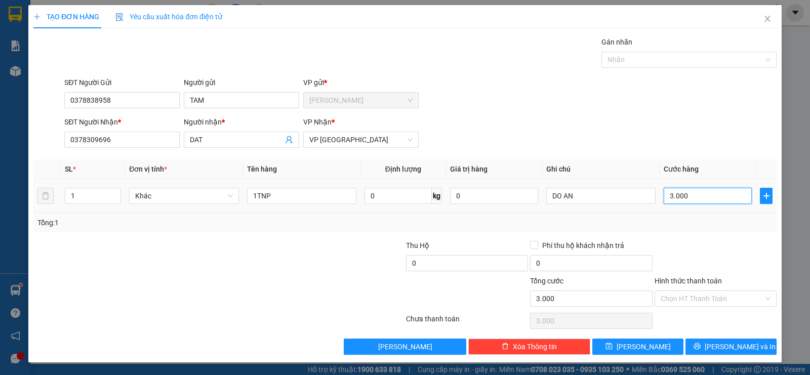
type input "30.000"
click at [666, 290] on div "Hình thức thanh toán" at bounding box center [716, 282] width 122 height 15
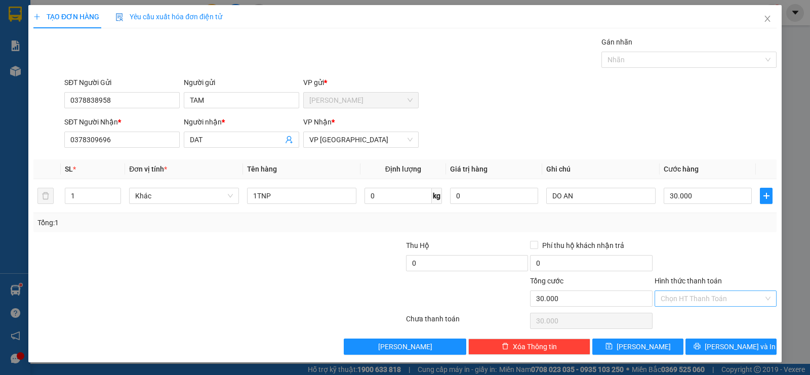
click at [670, 300] on input "Hình thức thanh toán" at bounding box center [712, 298] width 103 height 15
click at [662, 317] on div "Tại văn phòng" at bounding box center [716, 318] width 110 height 11
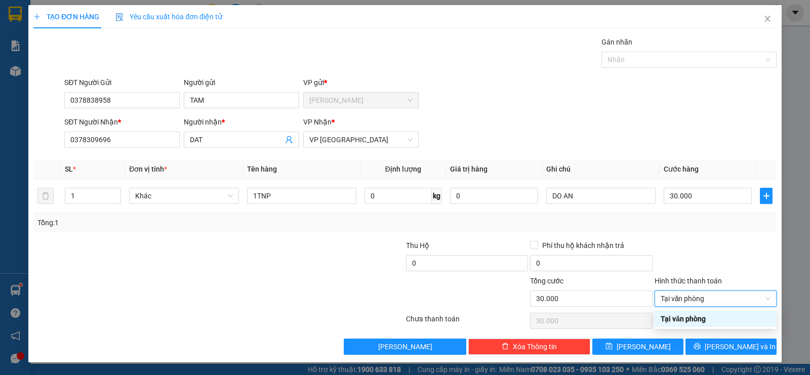
type input "0"
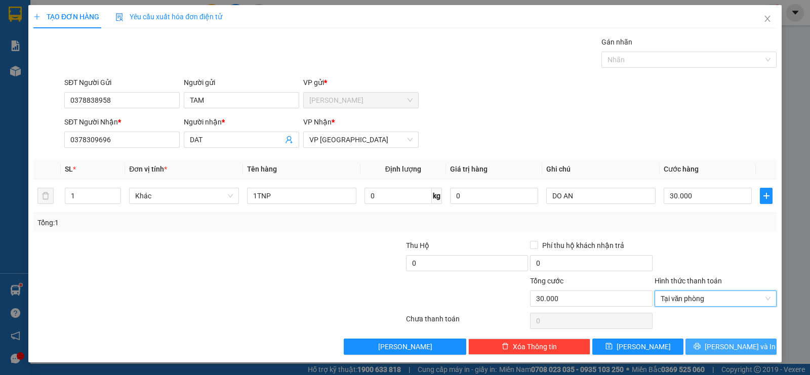
click at [722, 344] on button "[PERSON_NAME] và In" at bounding box center [731, 347] width 91 height 16
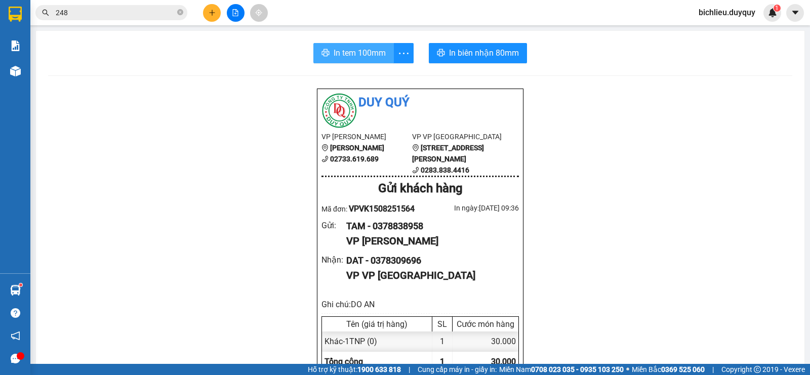
click at [358, 56] on span "In tem 100mm" at bounding box center [360, 53] width 52 height 13
